Goal: Entertainment & Leisure: Consume media (video, audio)

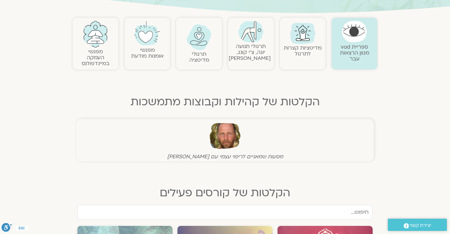
scroll to position [101, 0]
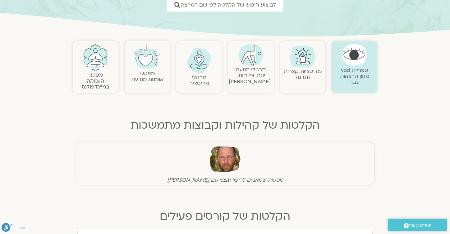
click at [162, 175] on figure "מסעות שמאניים לריפוי עצמי עם תומר פיין" at bounding box center [225, 163] width 295 height 39
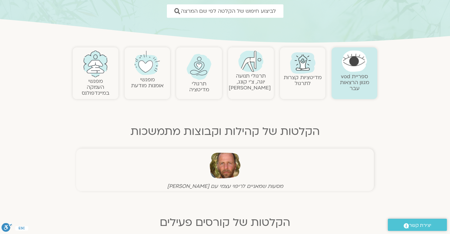
scroll to position [95, 0]
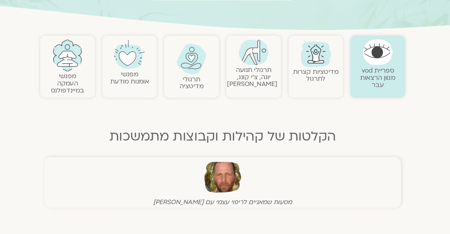
click at [201, 86] on link "תרגולי מדיטציה" at bounding box center [199, 86] width 20 height 13
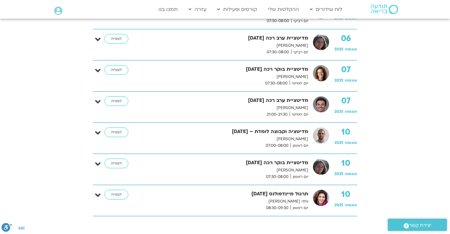
scroll to position [371, 0]
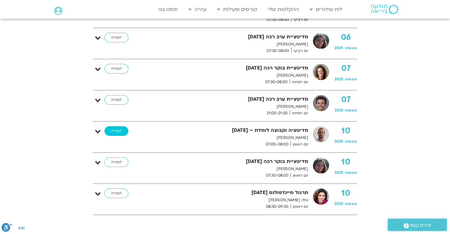
click at [119, 131] on link "לצפייה" at bounding box center [117, 131] width 24 height 10
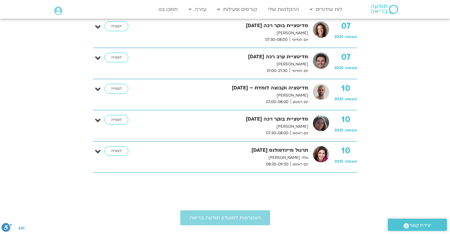
scroll to position [415, 0]
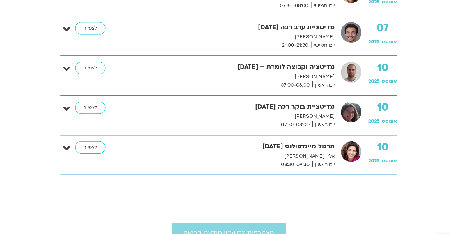
click at [268, 154] on p "אלה [PERSON_NAME]" at bounding box center [226, 156] width 163 height 7
click at [267, 150] on strong "תרגול מיינדפולנס [DATE]" at bounding box center [226, 149] width 163 height 8
click at [120, 151] on link "לצפייה" at bounding box center [117, 150] width 24 height 10
